Goal: Find specific page/section: Find specific page/section

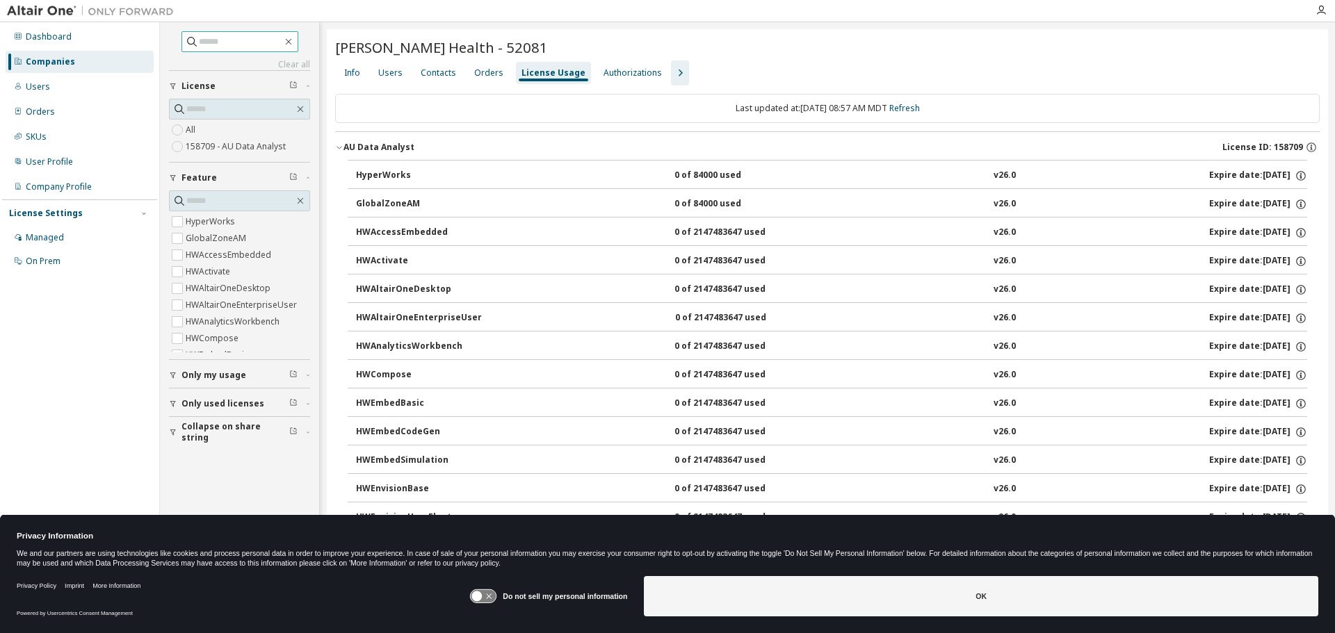
click at [281, 45] on input "text" at bounding box center [240, 42] width 83 height 14
click at [294, 44] on icon "button" at bounding box center [288, 41] width 11 height 11
click at [52, 38] on div "Dashboard" at bounding box center [49, 36] width 46 height 11
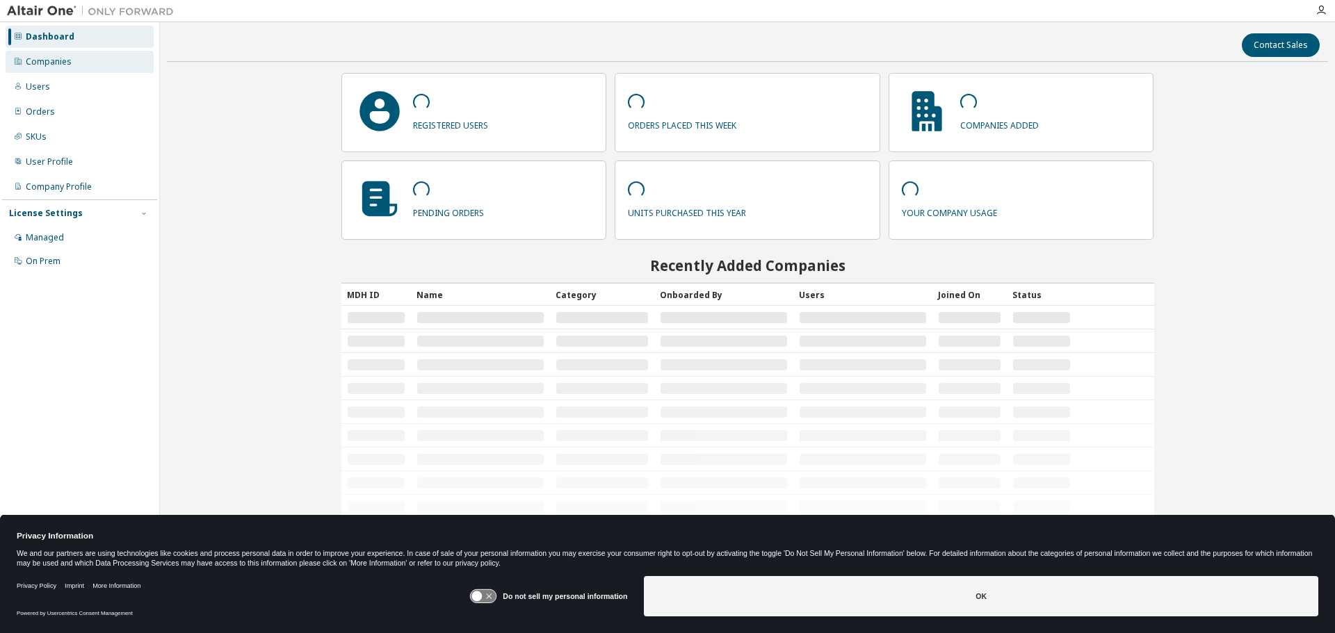
click at [76, 65] on div "Companies" at bounding box center [80, 62] width 148 height 22
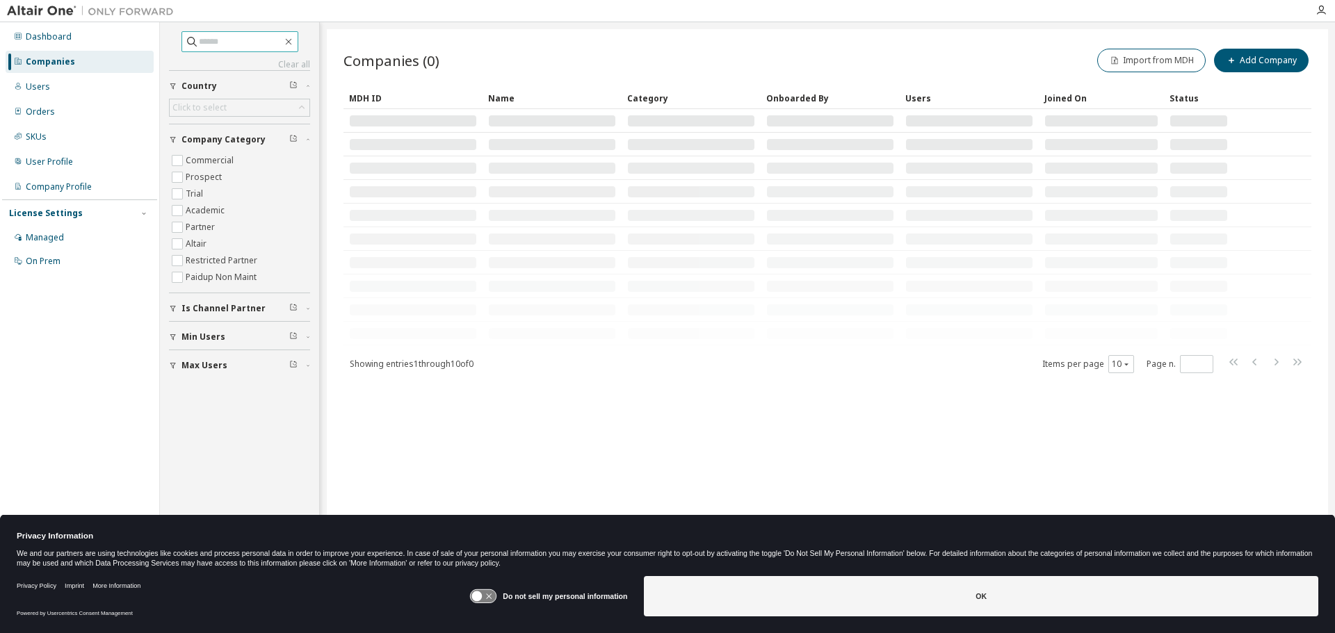
click at [247, 43] on input "text" at bounding box center [240, 42] width 83 height 14
type input "**********"
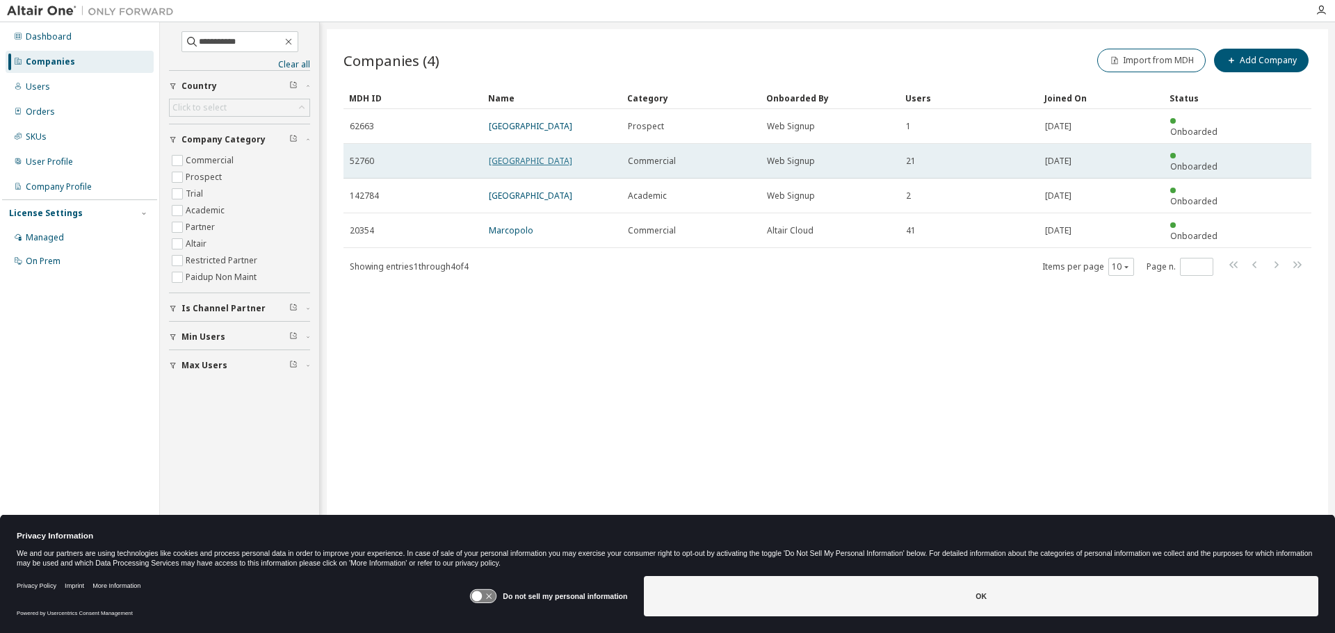
click at [538, 155] on link "Westchester Medical Center" at bounding box center [530, 161] width 83 height 12
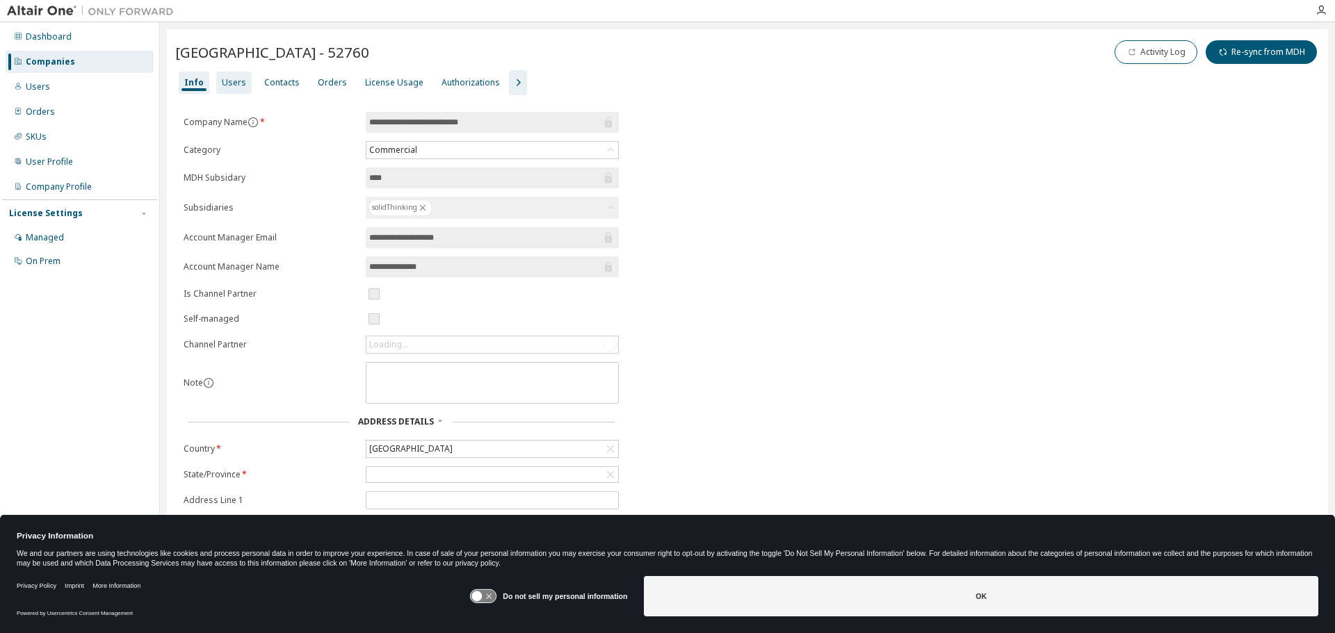
click at [229, 79] on div "Users" at bounding box center [234, 82] width 24 height 11
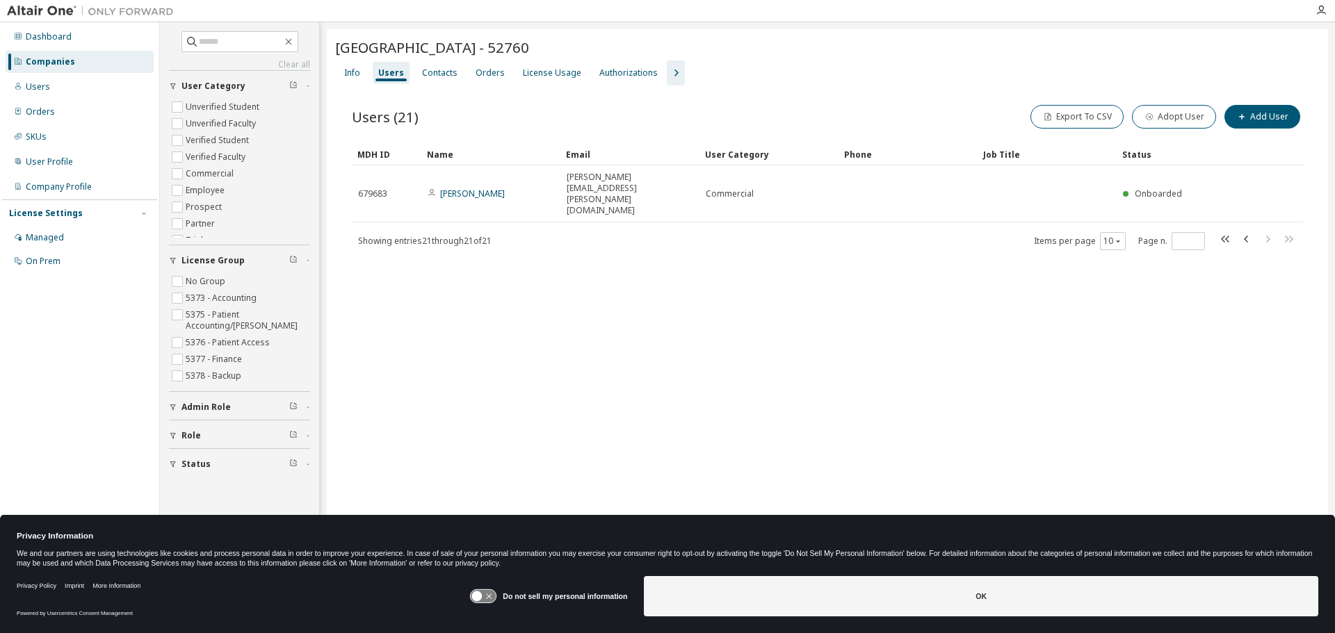
click at [1234, 231] on span at bounding box center [1256, 241] width 79 height 20
click at [1227, 236] on icon "button" at bounding box center [1225, 239] width 8 height 7
type input "*"
